Goal: Task Accomplishment & Management: Use online tool/utility

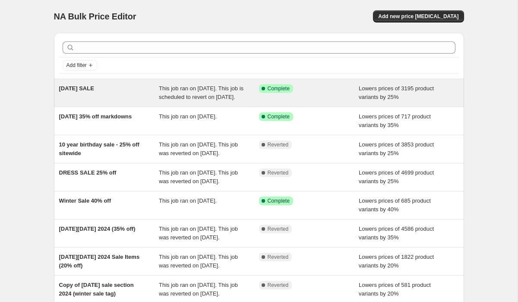
click at [195, 98] on span "This job ran on [DATE]. This job is scheduled to revert on [DATE]." at bounding box center [201, 92] width 85 height 15
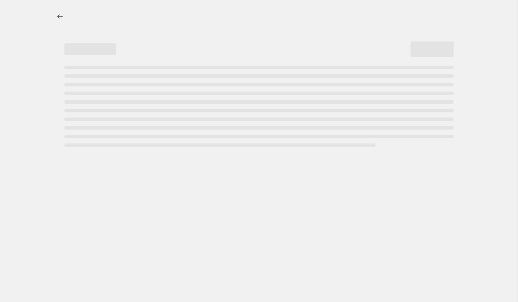
select select "percentage"
select select "product_status"
select select "not_equal"
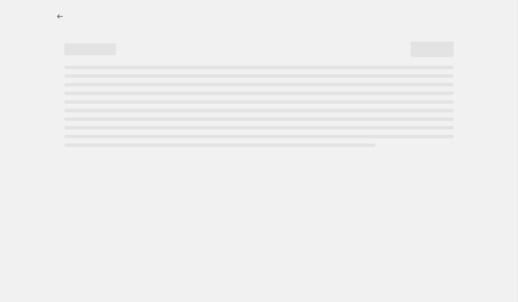
select select "not_equal"
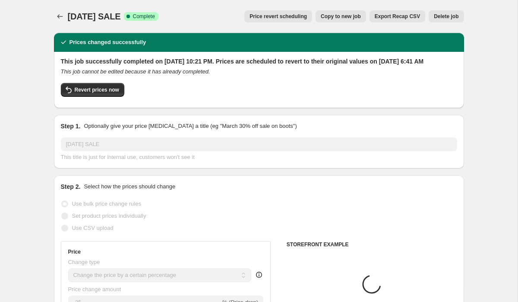
select select "product_type"
select select "tag"
select select "vendor"
select select "product_type"
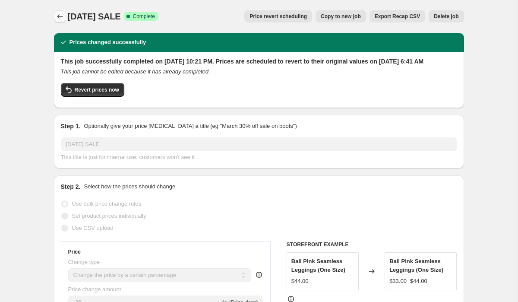
click at [60, 14] on icon "Price change jobs" at bounding box center [60, 16] width 9 height 9
